Goal: Navigation & Orientation: Find specific page/section

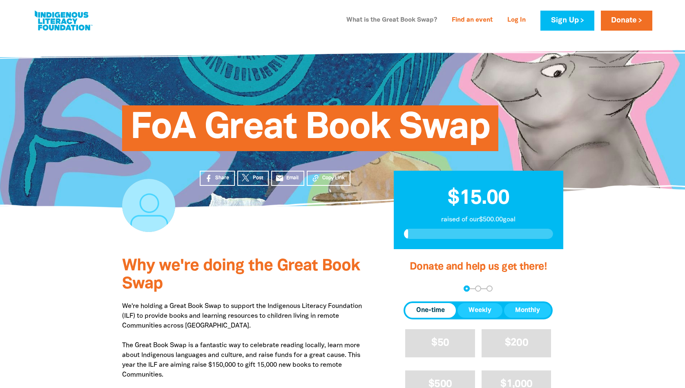
click at [410, 19] on link "What is the Great Book Swap?" at bounding box center [391, 20] width 100 height 13
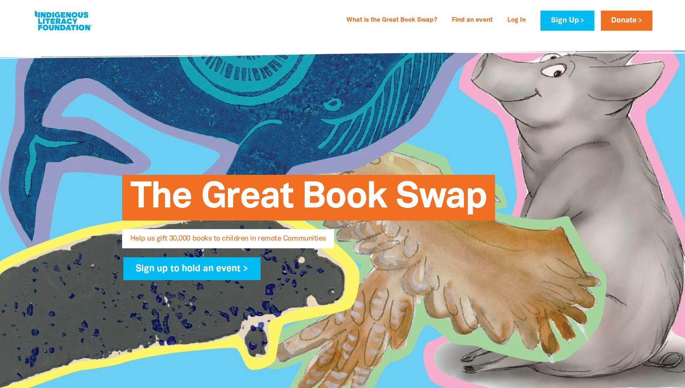
select select "AU"
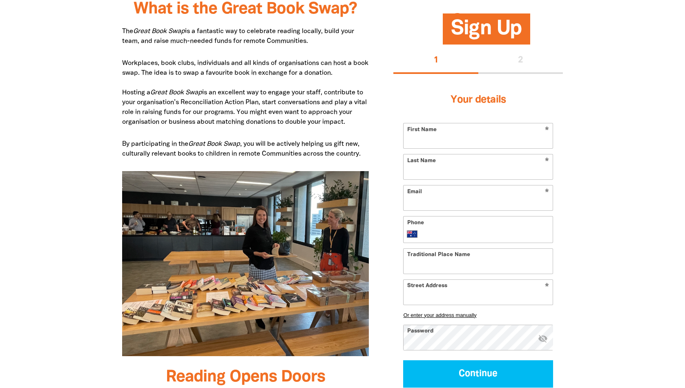
click at [246, 246] on img at bounding box center [245, 263] width 247 height 185
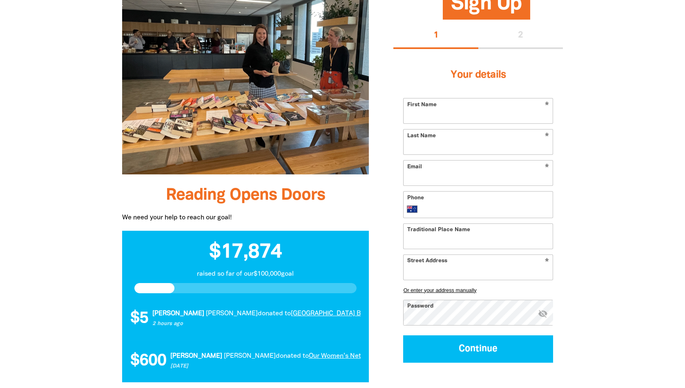
scroll to position [605, 0]
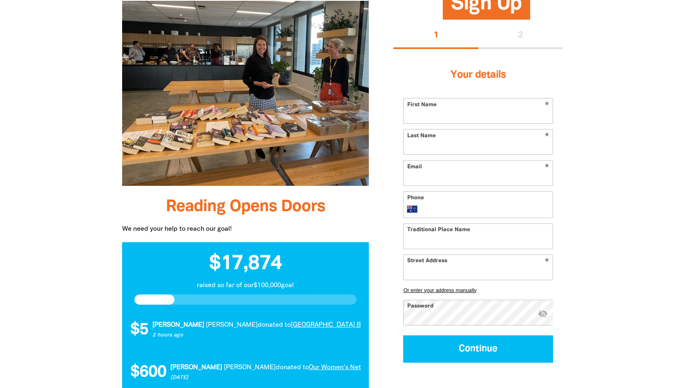
drag, startPoint x: 683, startPoint y: 115, endPoint x: 678, endPoint y: 66, distance: 49.7
click at [681, 98] on div at bounding box center [342, 274] width 685 height 873
